Goal: Book appointment/travel/reservation

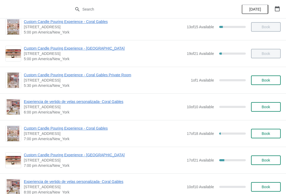
scroll to position [249, 0]
click at [50, 131] on span "Custom Candle Pouring Experience - Coral Gables" at bounding box center [104, 128] width 160 height 5
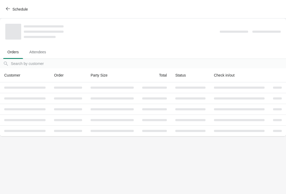
scroll to position [0, 0]
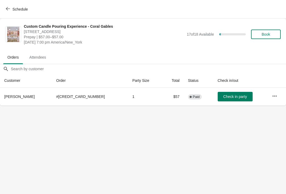
click at [273, 95] on icon "button" at bounding box center [274, 96] width 5 height 5
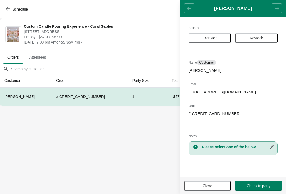
click at [206, 38] on span "Transfer" at bounding box center [210, 38] width 14 height 4
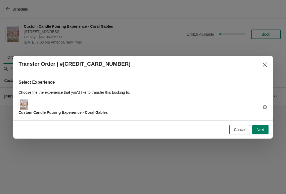
click at [262, 130] on span "Next" at bounding box center [260, 130] width 8 height 4
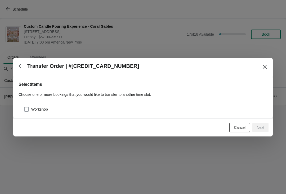
click at [29, 111] on span at bounding box center [26, 109] width 5 height 5
click at [24, 107] on input "Workshop" at bounding box center [24, 107] width 0 height 0
checkbox input "true"
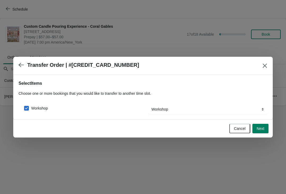
click at [259, 130] on span "Next" at bounding box center [260, 129] width 8 height 4
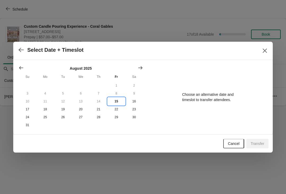
click at [117, 102] on button "15" at bounding box center [116, 102] width 18 height 8
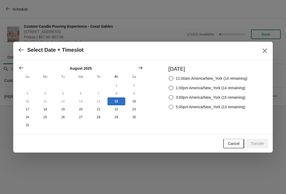
click at [169, 107] on span at bounding box center [170, 107] width 5 height 5
click at [169, 105] on input "5:00pm America/New_York (13 remaining)" at bounding box center [168, 105] width 0 height 0
radio input "true"
